Goal: Use online tool/utility: Utilize a website feature to perform a specific function

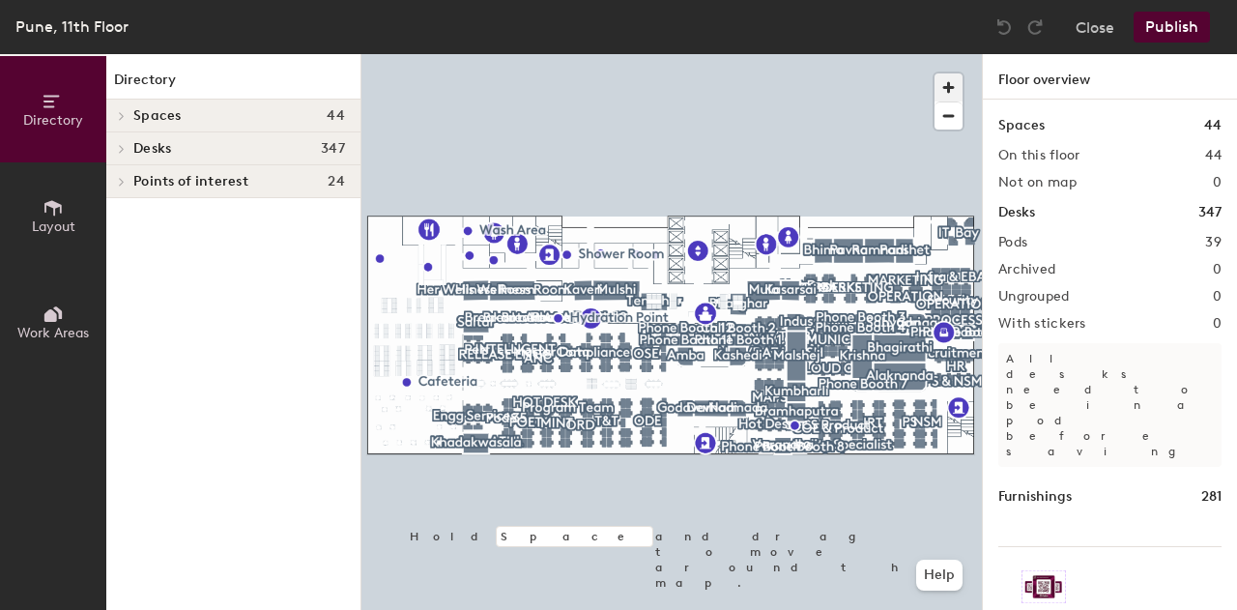
click at [944, 87] on span "button" at bounding box center [949, 87] width 28 height 28
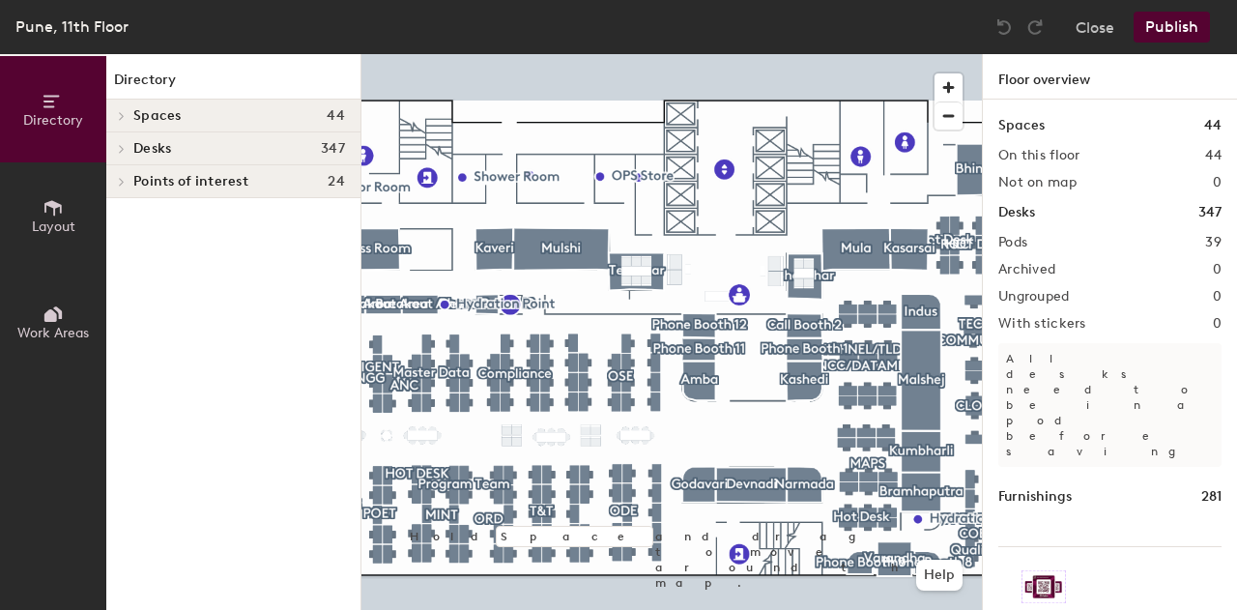
click at [1115, 37] on div "Close Publish" at bounding box center [1105, 27] width 233 height 31
click at [1104, 30] on button "Close" at bounding box center [1095, 27] width 39 height 31
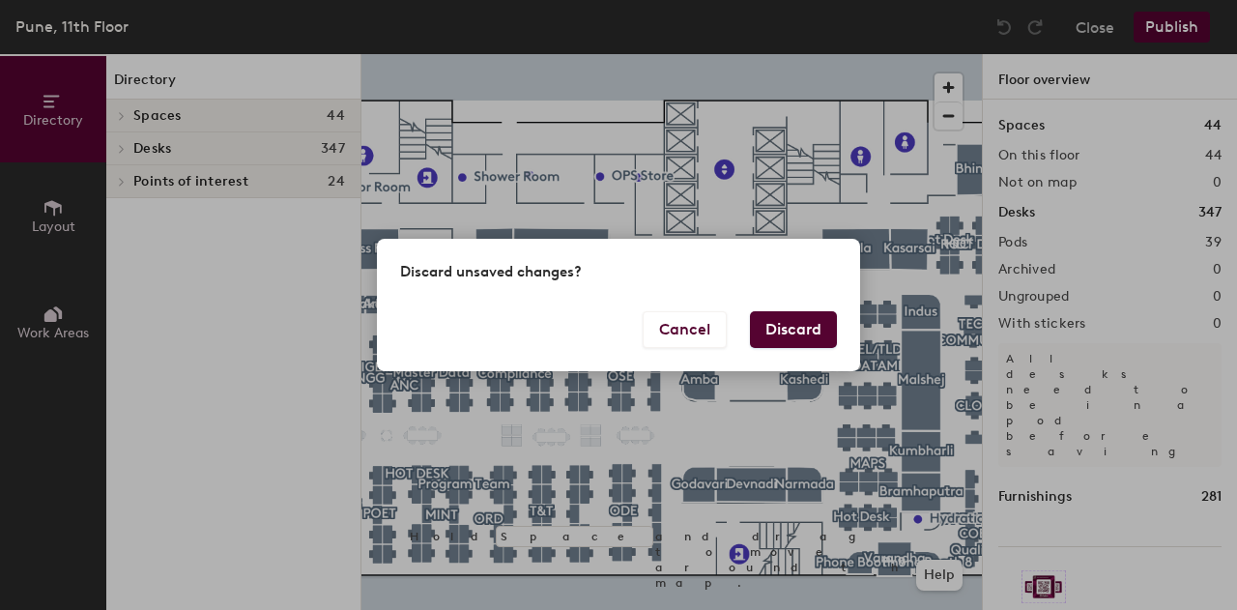
click at [804, 341] on button "Discard" at bounding box center [793, 329] width 87 height 37
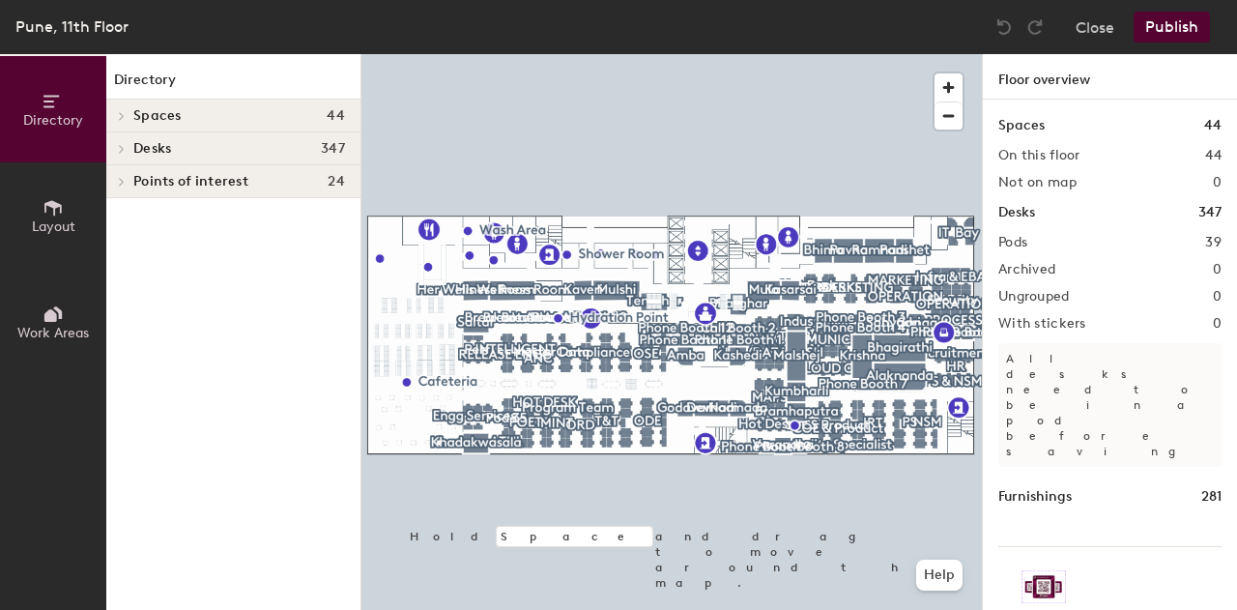
click at [22, 200] on button "Layout" at bounding box center [53, 215] width 106 height 106
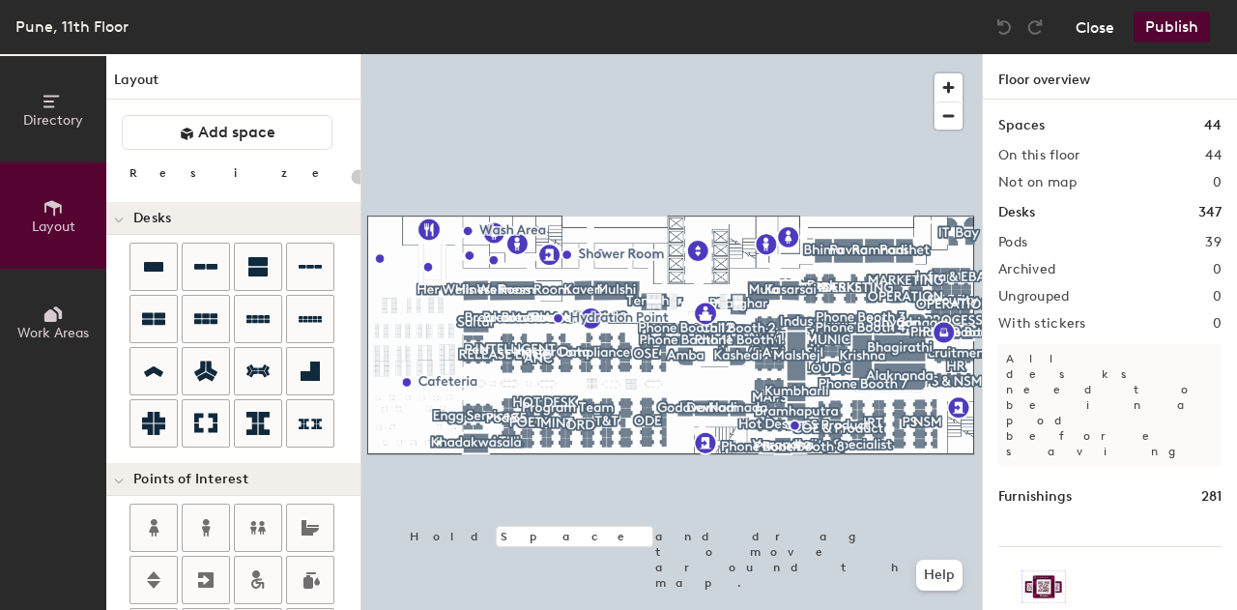
click at [1081, 32] on button "Close" at bounding box center [1095, 27] width 39 height 31
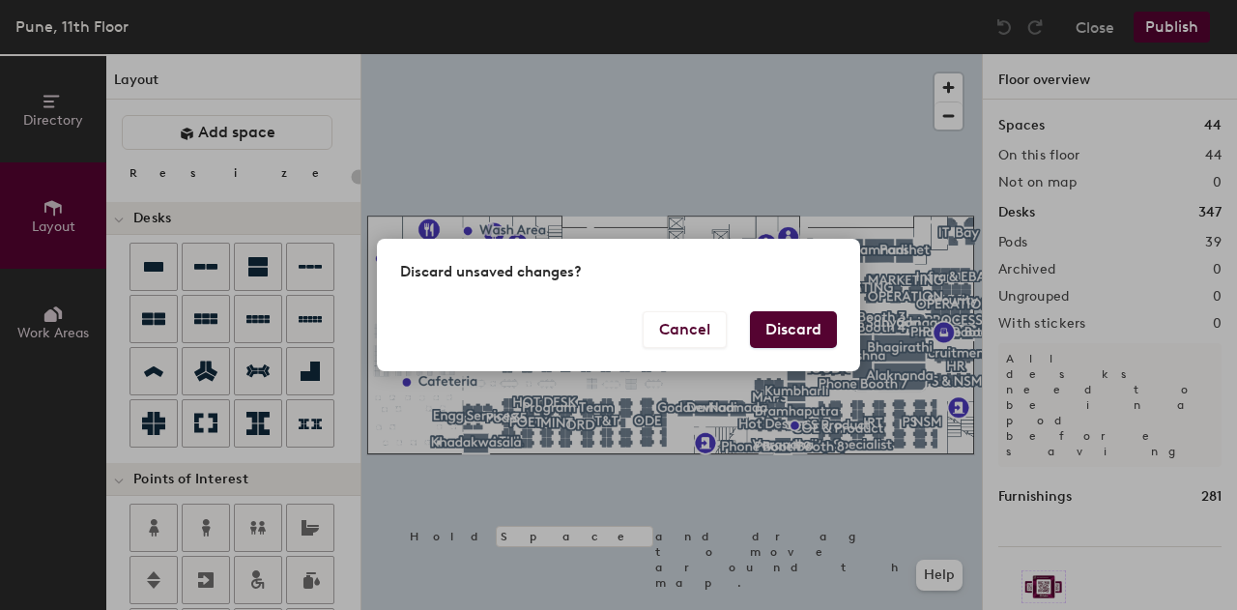
click at [771, 313] on button "Discard" at bounding box center [793, 329] width 87 height 37
type input "20"
